Goal: Information Seeking & Learning: Learn about a topic

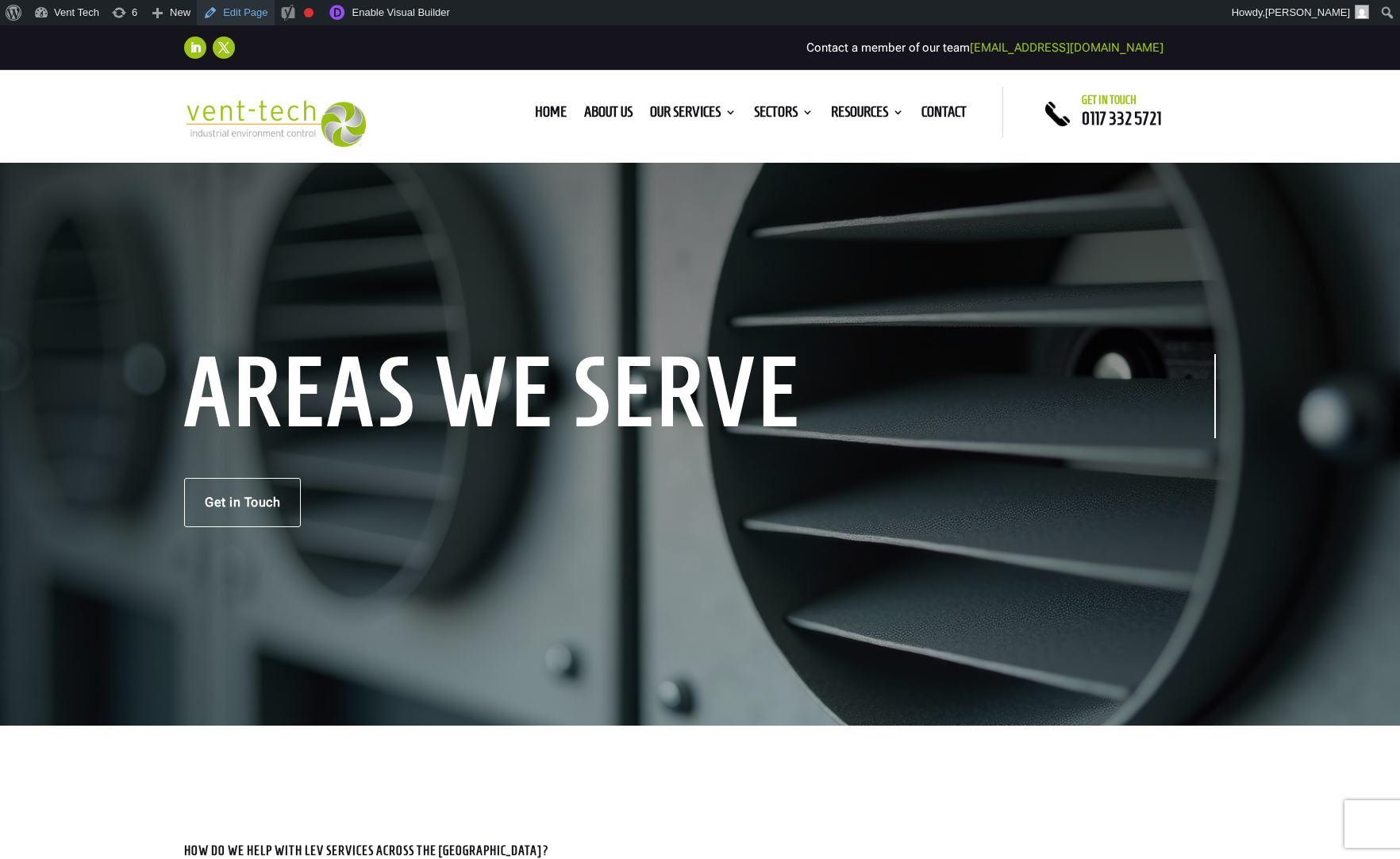
click at [254, 15] on link "Edit Page" at bounding box center [236, 13] width 77 height 26
click at [371, 249] on div "AREAS WE SERVE Get in Touch" at bounding box center [700, 443] width 1400 height 565
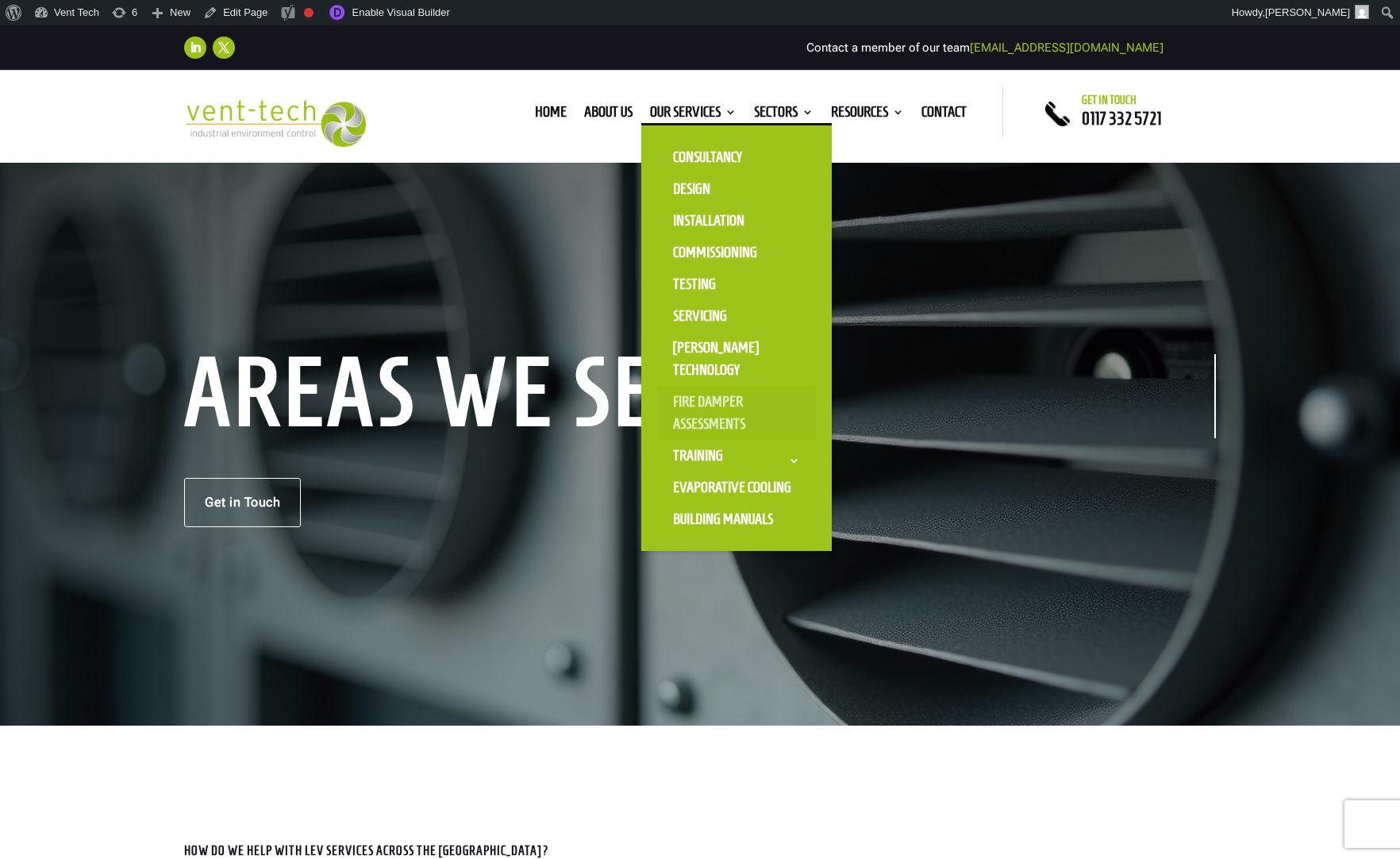
click at [704, 420] on link "Fire Damper Assessments" at bounding box center [736, 412] width 158 height 54
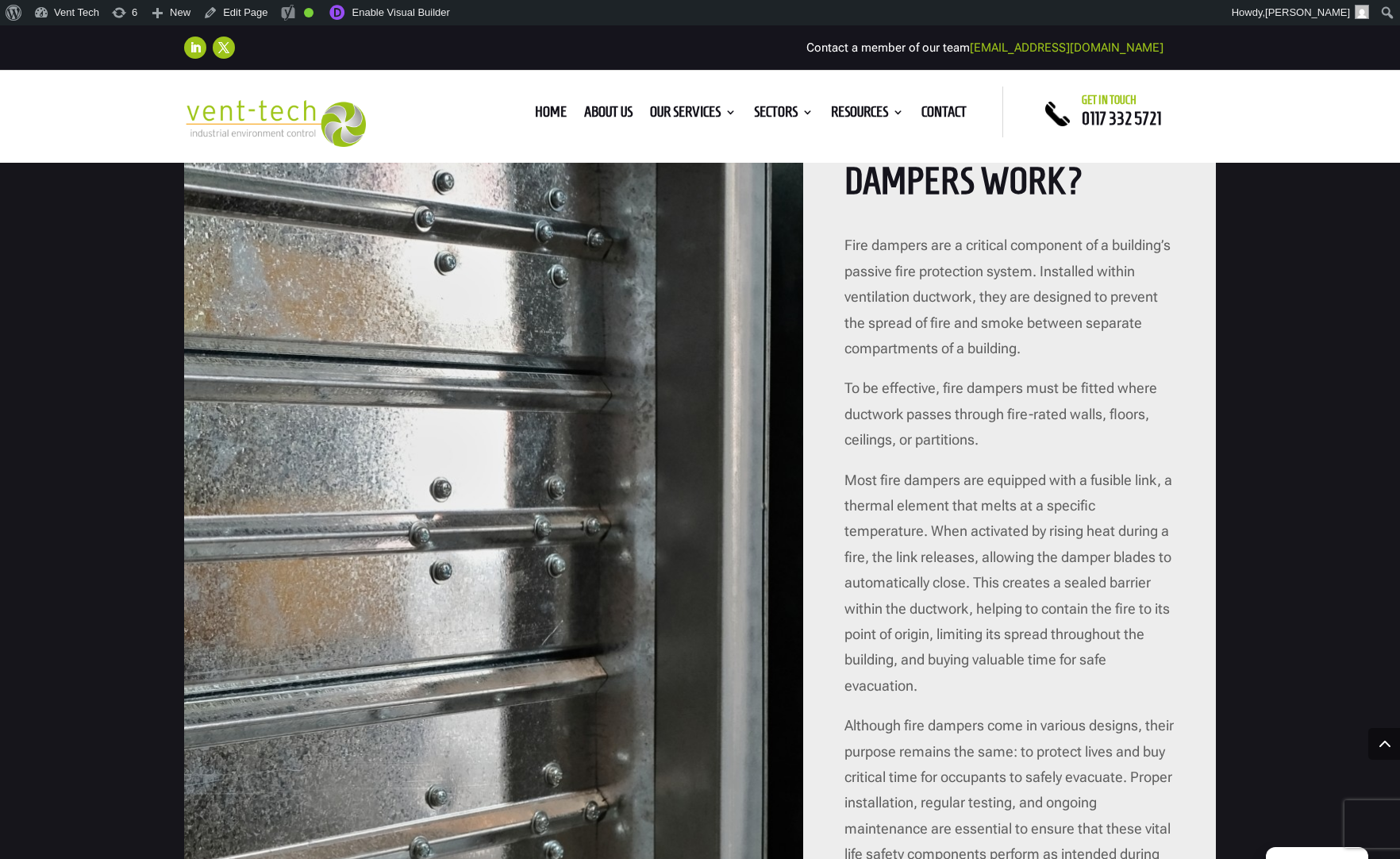
scroll to position [1665, 0]
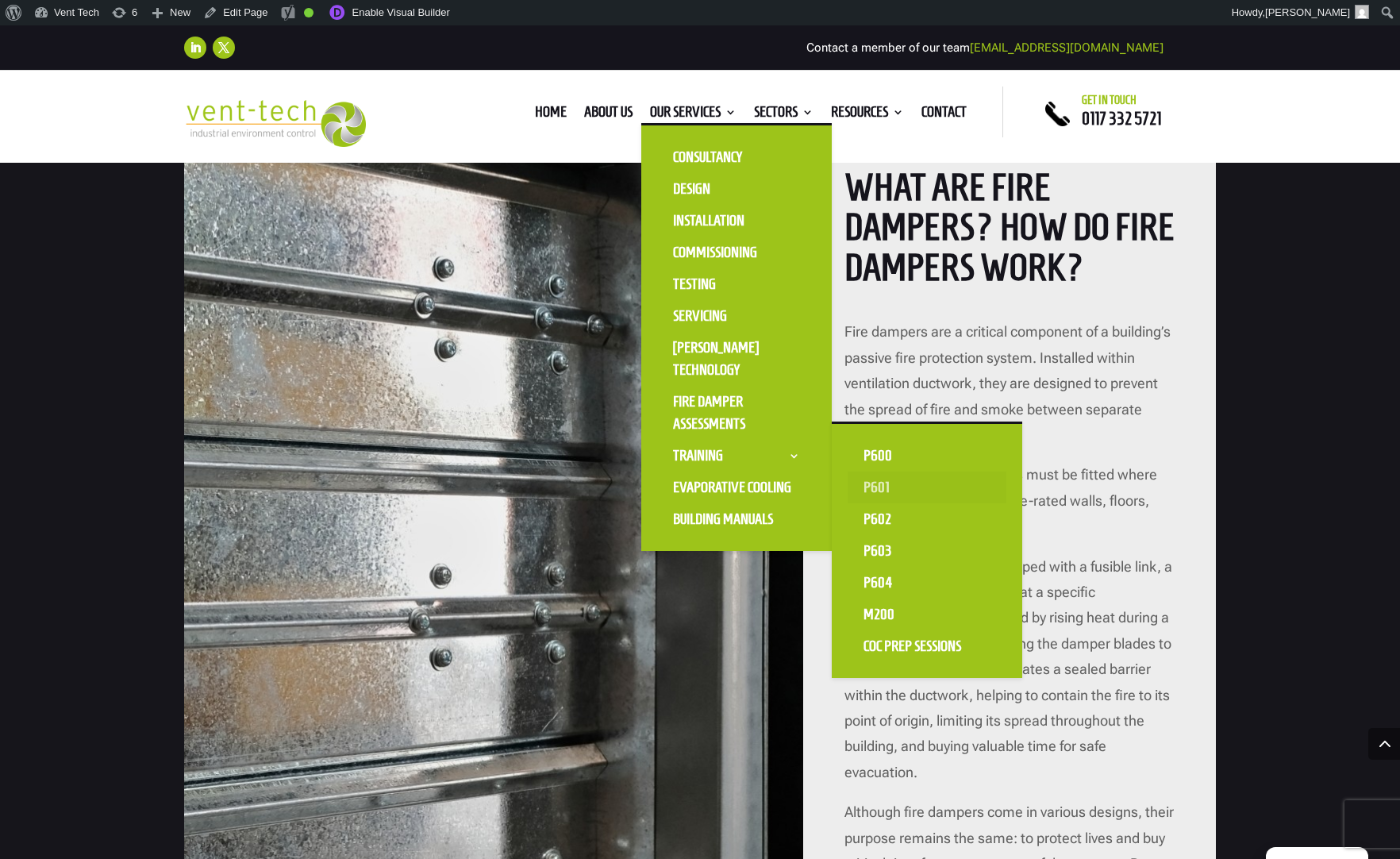
click at [866, 491] on link "P601" at bounding box center [927, 487] width 158 height 31
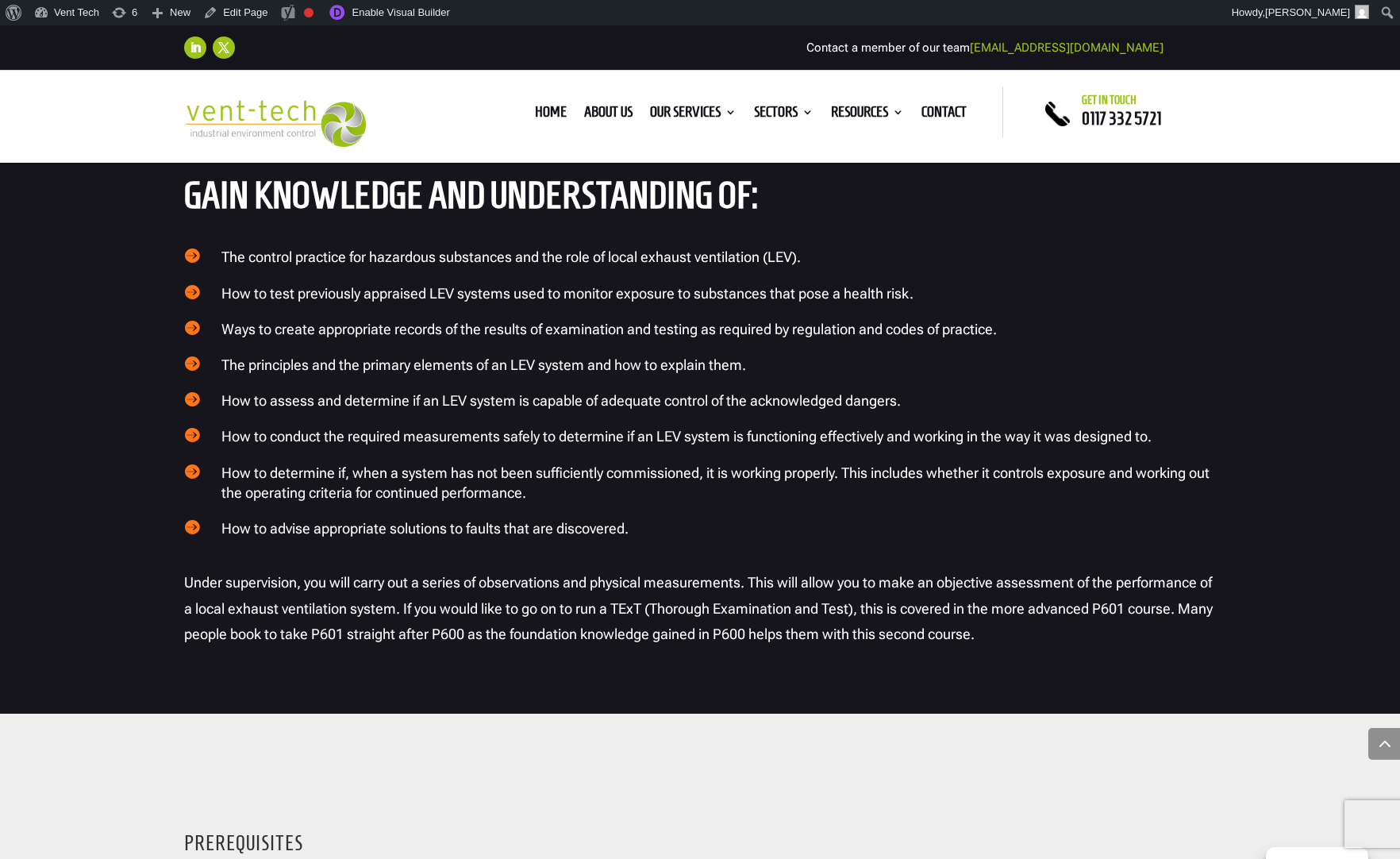
scroll to position [2002, 0]
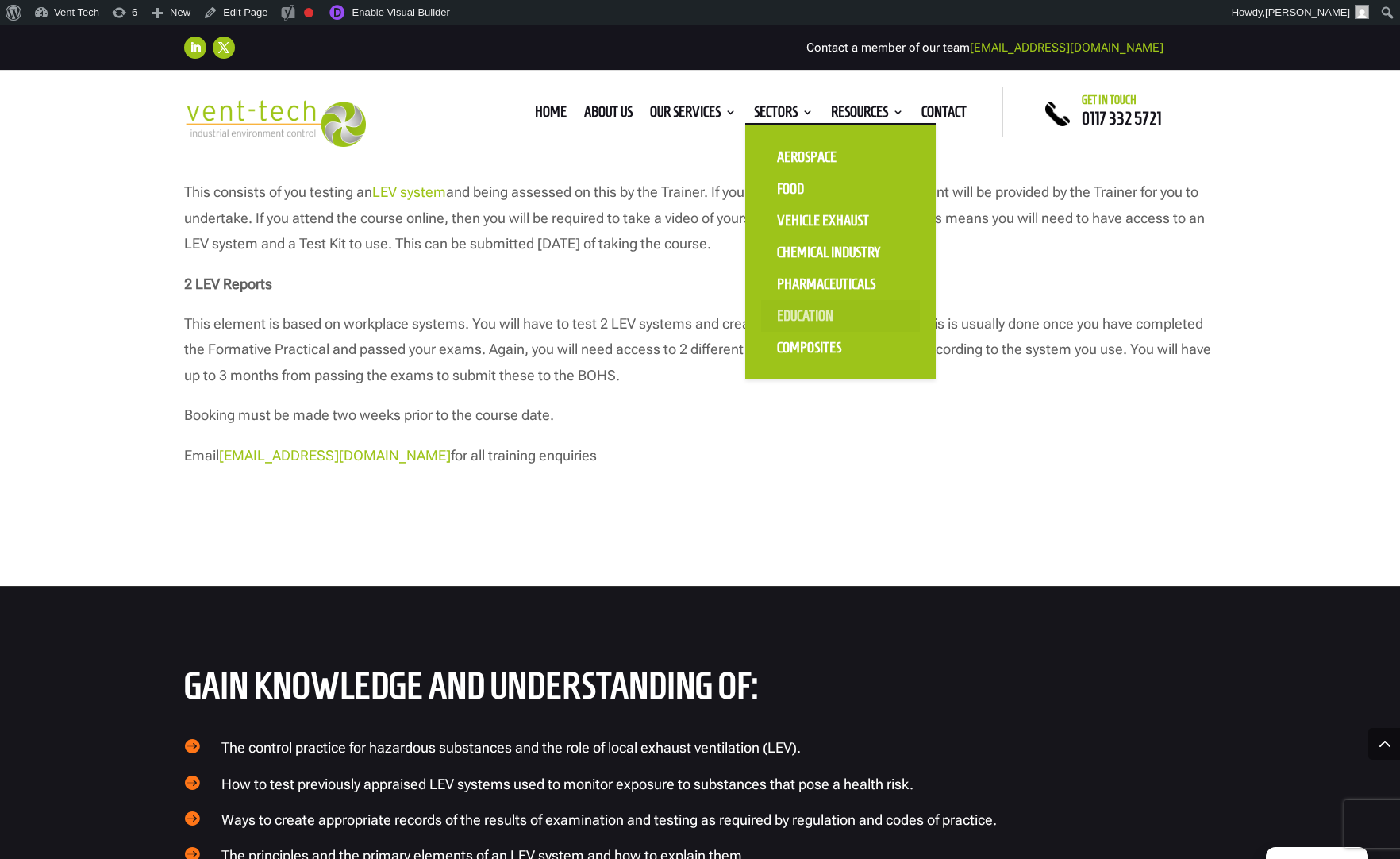
click at [800, 319] on link "Education" at bounding box center [840, 316] width 158 height 31
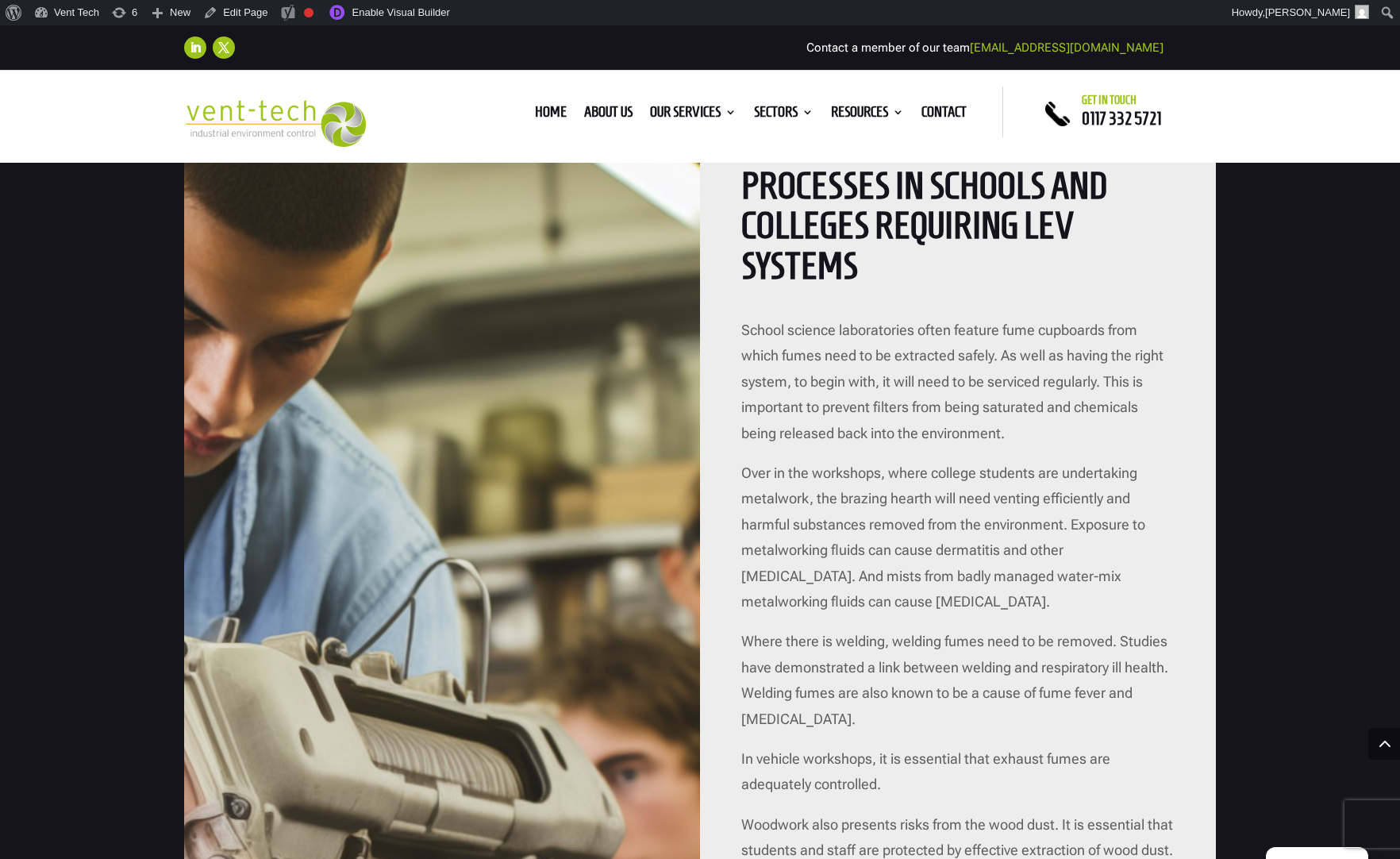
scroll to position [1480, 0]
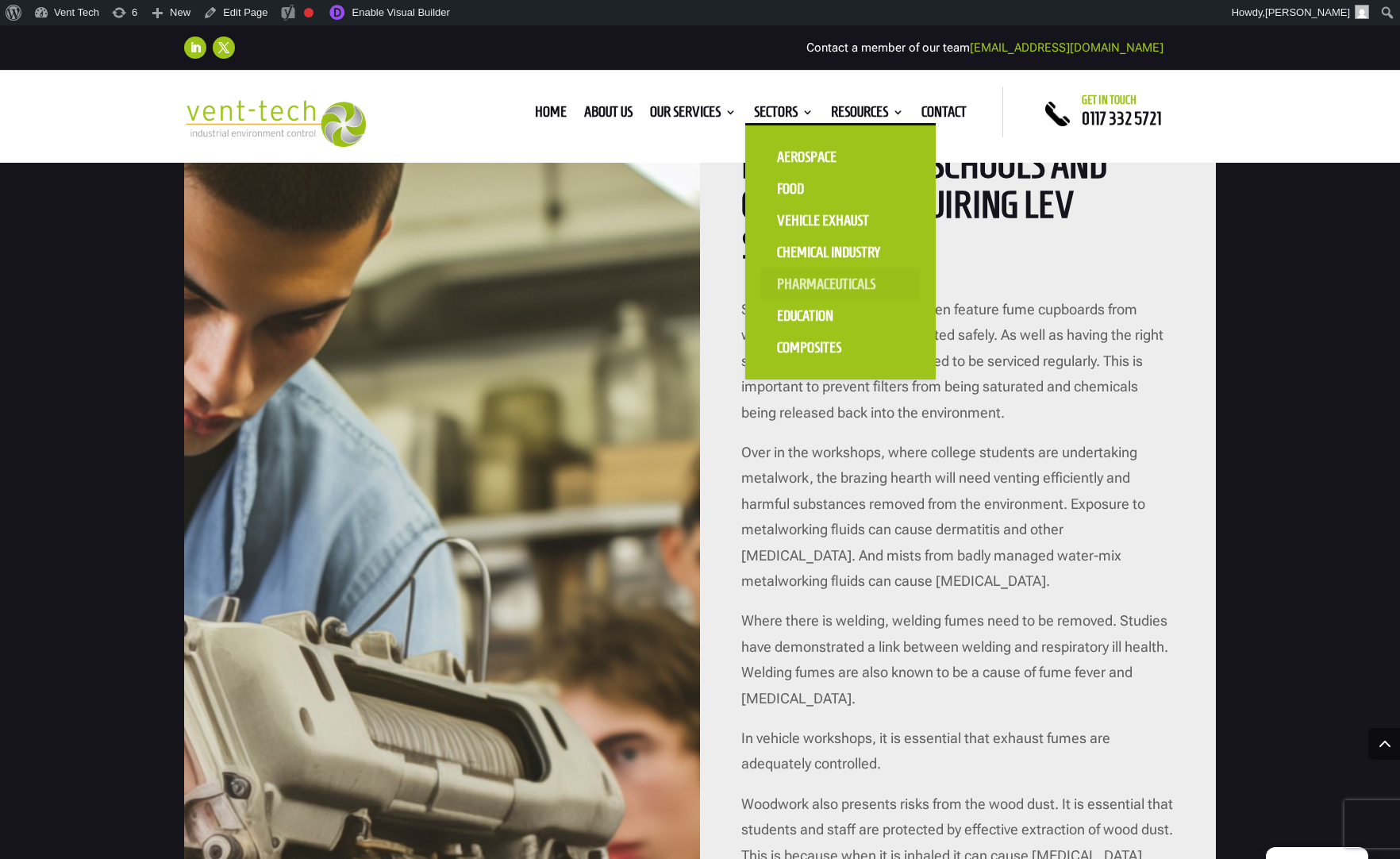
click at [795, 290] on link "Pharmaceuticals" at bounding box center [840, 284] width 158 height 31
